Goal: Task Accomplishment & Management: Use online tool/utility

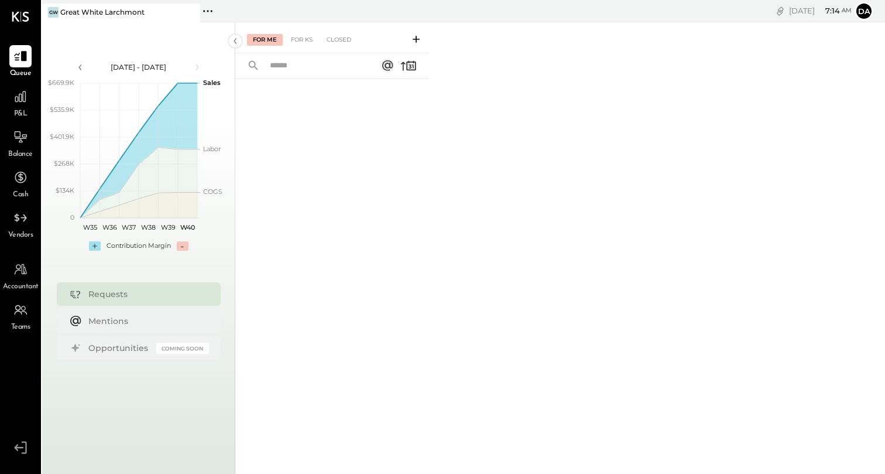
click at [22, 112] on span "P&L" at bounding box center [20, 114] width 13 height 11
